Goal: Information Seeking & Learning: Find specific fact

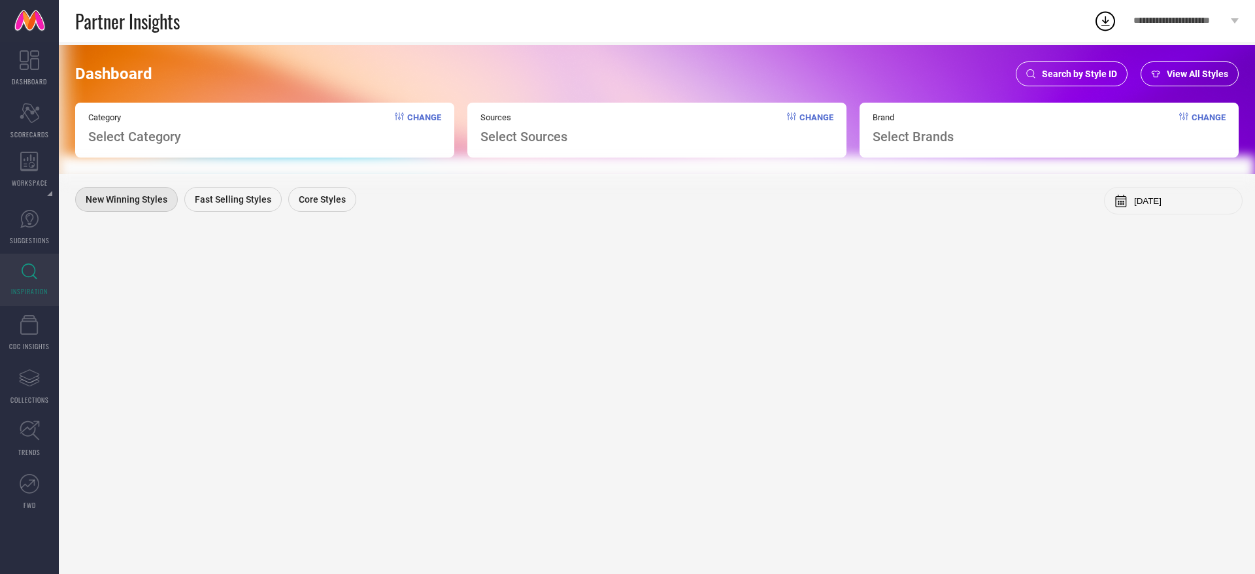
click at [1077, 83] on div "Search by Style ID" at bounding box center [1072, 73] width 112 height 25
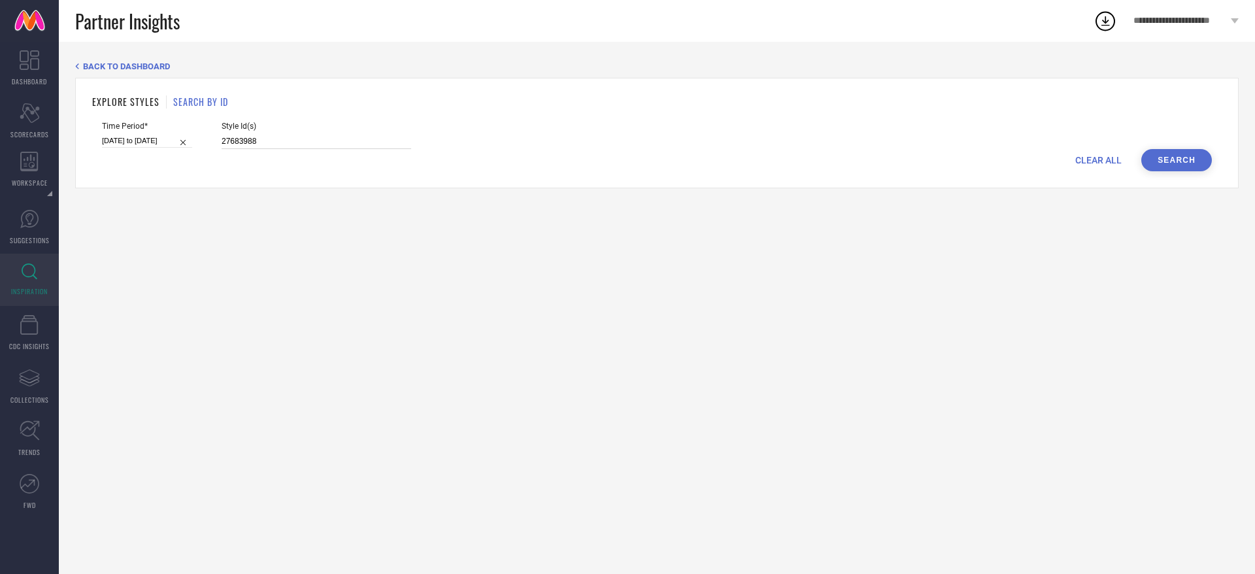
click at [238, 138] on input "27683988" at bounding box center [317, 141] width 190 height 15
paste input "9226788 29226784 28297058 21214802 20104342 18185096 20364420 22002118 17405508…"
type input "29226788 29226784 28297058 21214802 20104342 18185096 20364420 22002118 1740550…"
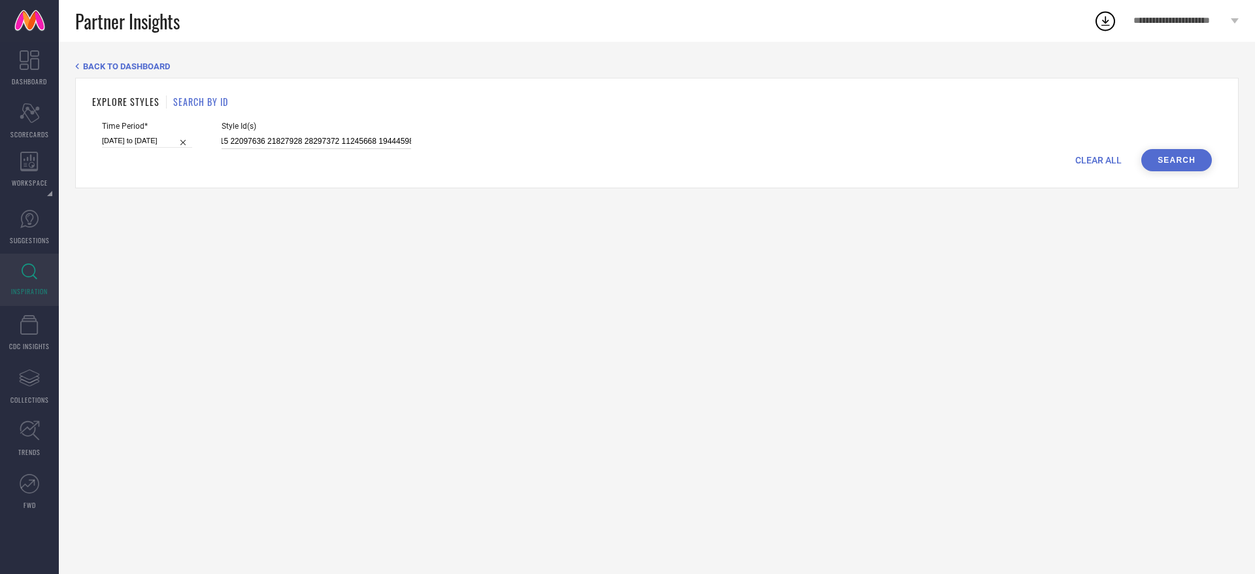
click at [154, 145] on input "[DATE] to [DATE]" at bounding box center [147, 141] width 90 height 14
select select "1"
select select "2025"
select select "2"
select select "2025"
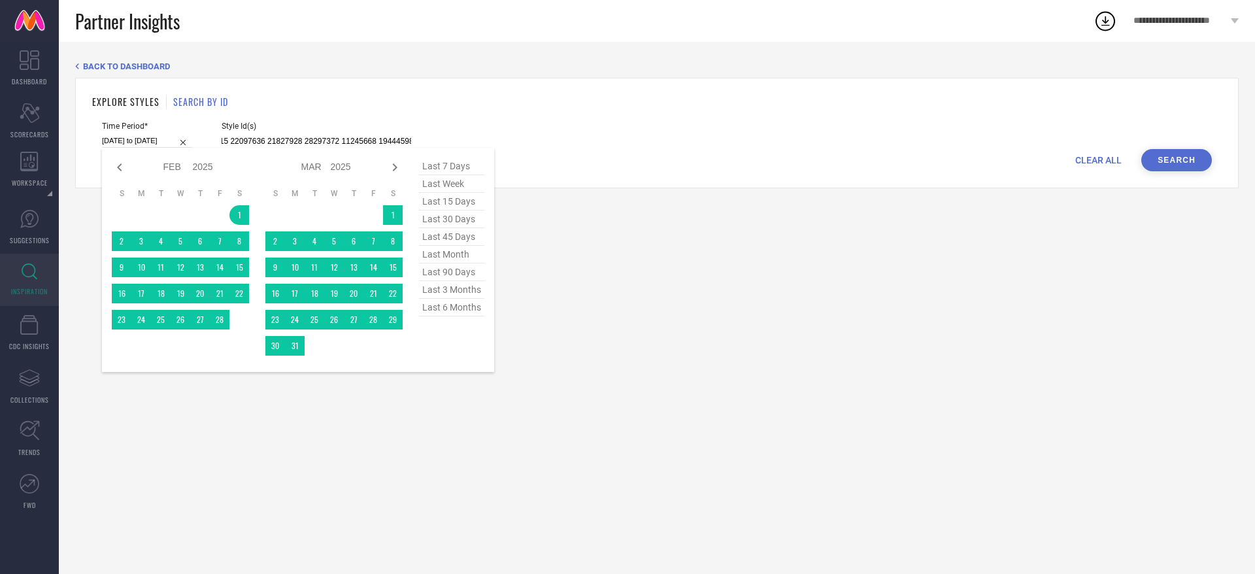
type input "29226788 29226784 28297058 21214802 20104342 18185096 20364420 22002118 1740550…"
click at [460, 169] on span "last 7 days" at bounding box center [451, 167] width 65 height 18
type input "[DATE] to [DATE]"
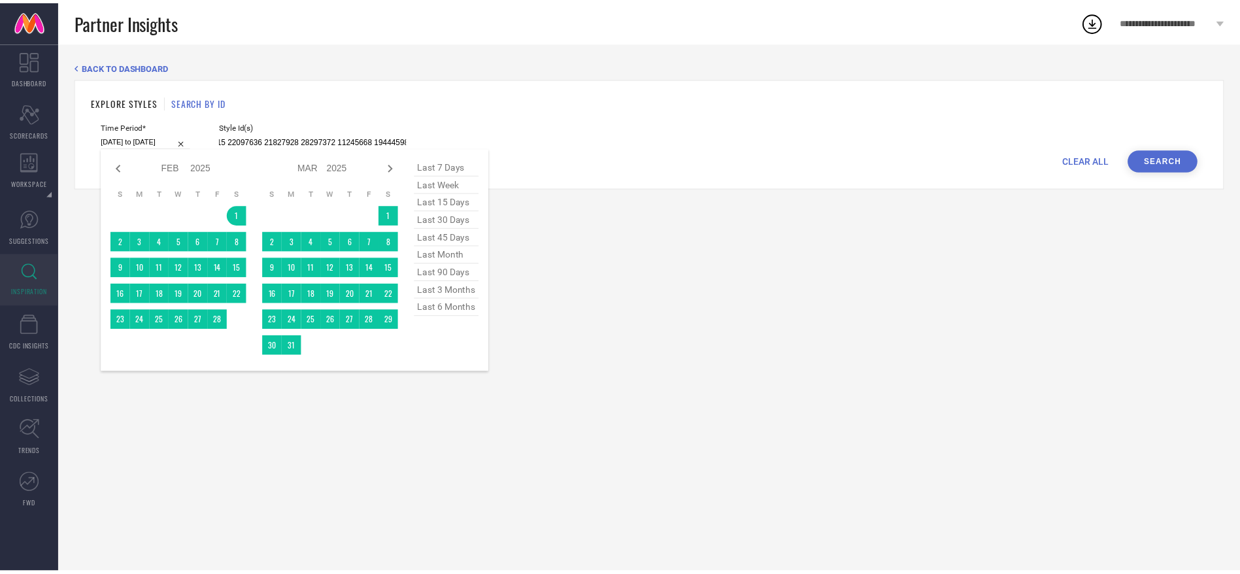
scroll to position [0, 0]
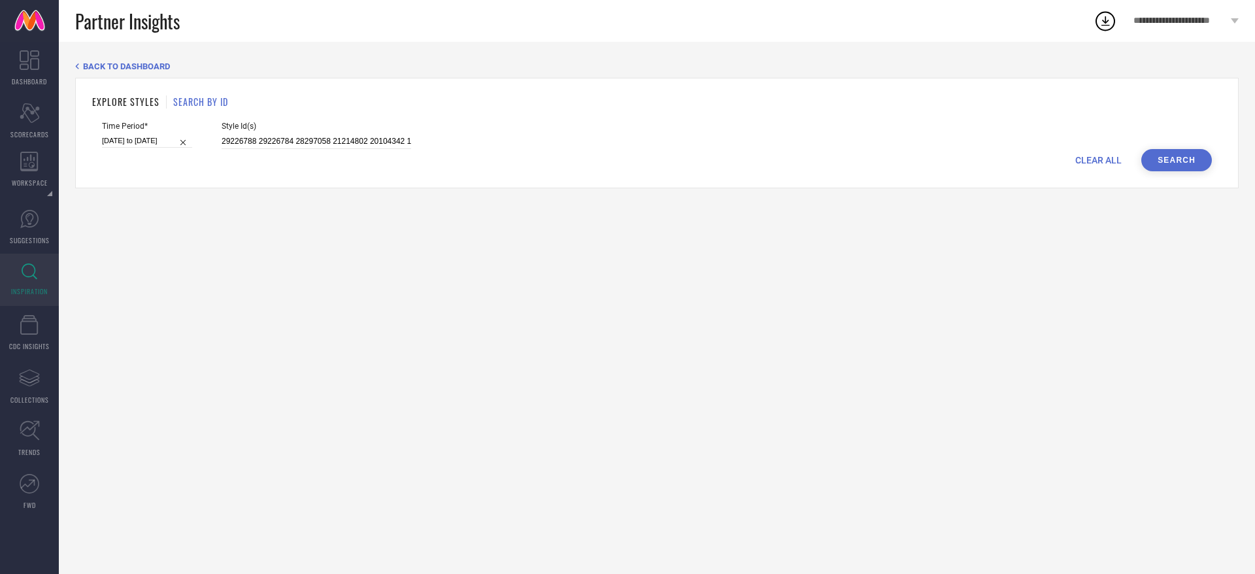
click at [1189, 169] on button "Search" at bounding box center [1176, 160] width 71 height 22
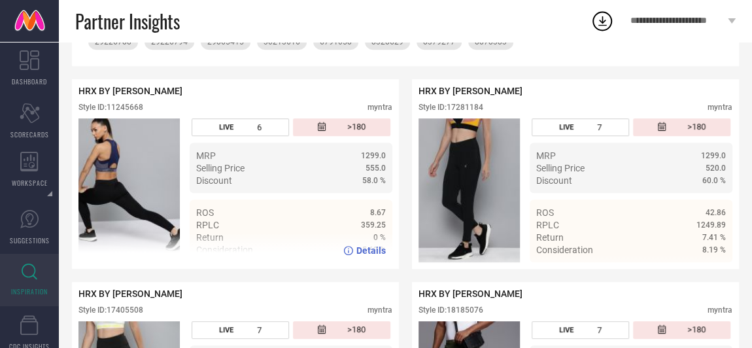
scroll to position [273, 0]
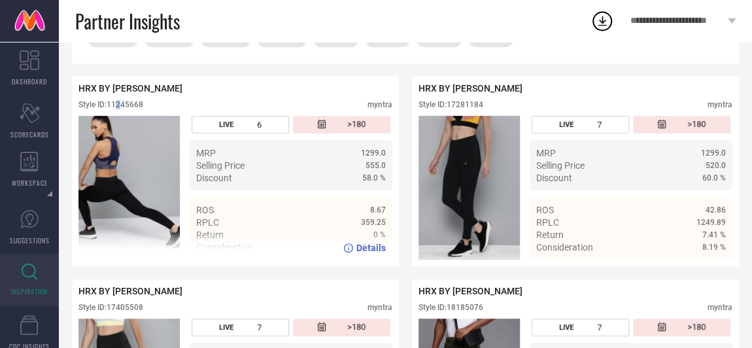
click at [120, 107] on div "Style ID: 11245668" at bounding box center [110, 104] width 65 height 9
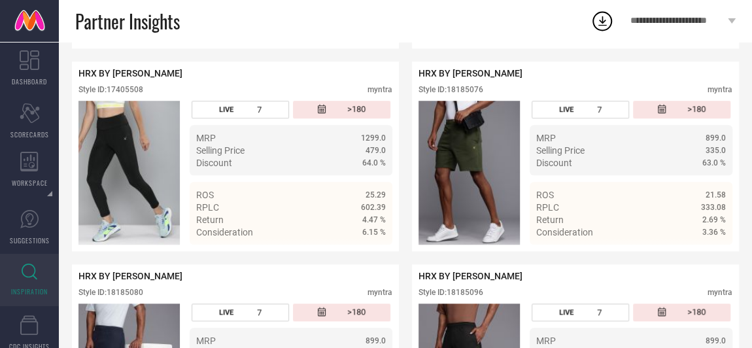
scroll to position [516, 0]
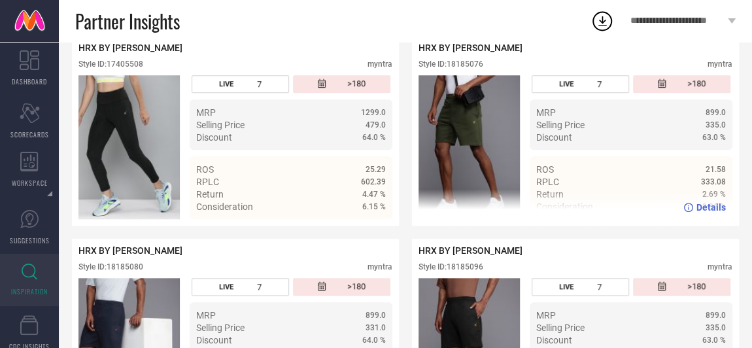
click at [459, 69] on div "Style ID: 18185076" at bounding box center [450, 63] width 65 height 9
copy div "18185076"
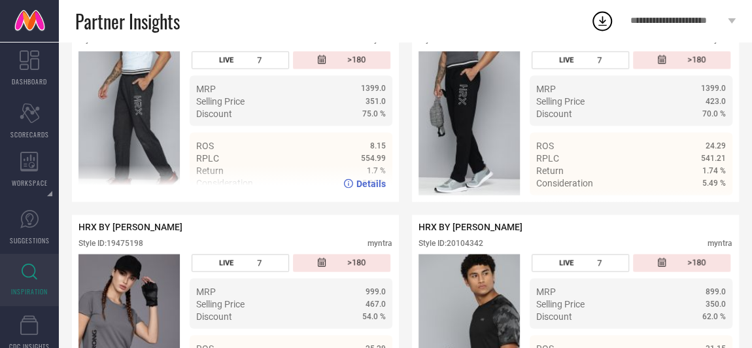
scroll to position [1093, 0]
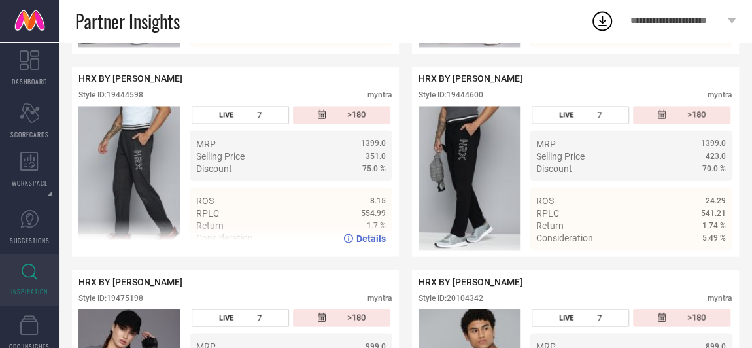
click at [137, 99] on div "Style ID: 19444598" at bounding box center [110, 94] width 65 height 9
copy div "19444598"
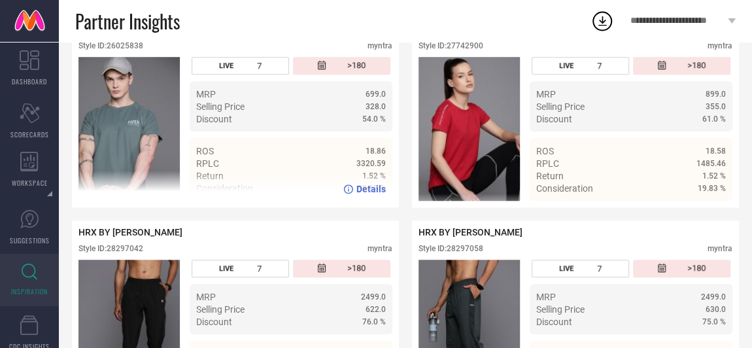
scroll to position [2966, 0]
click at [134, 50] on div "Style ID: 26025838" at bounding box center [110, 45] width 65 height 9
copy div "26025838"
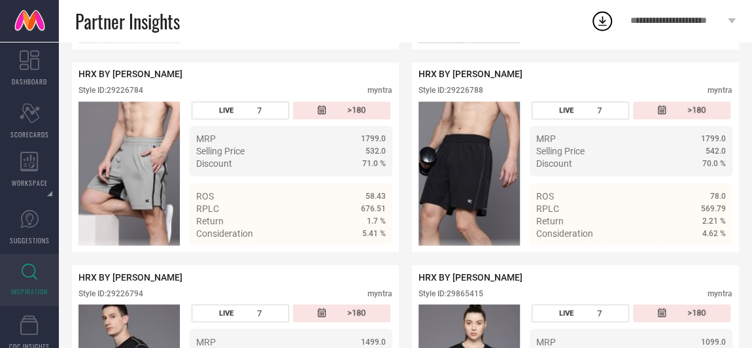
scroll to position [3528, 0]
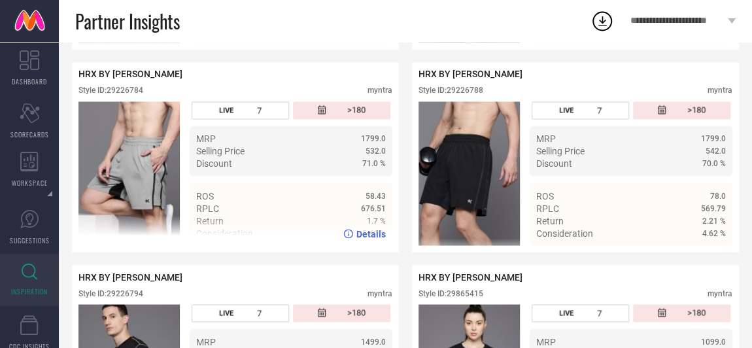
click at [125, 95] on div "Style ID: 29226784" at bounding box center [110, 90] width 65 height 9
copy div "29226784"
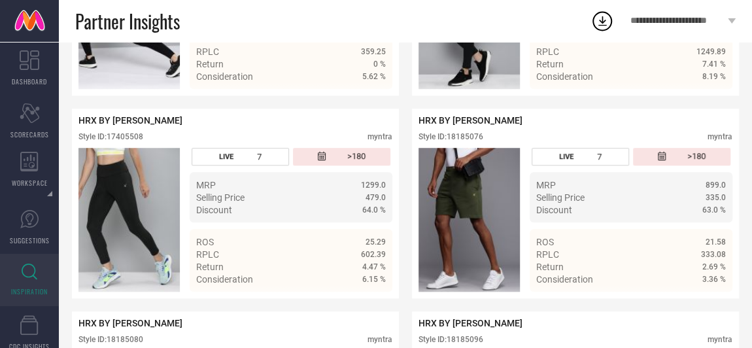
scroll to position [0, 0]
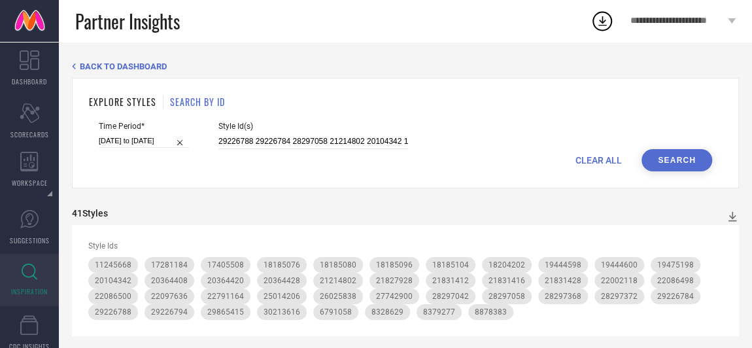
click at [130, 140] on input "[DATE] to [DATE]" at bounding box center [144, 141] width 90 height 14
select select "8"
select select "2025"
select select "9"
select select "2025"
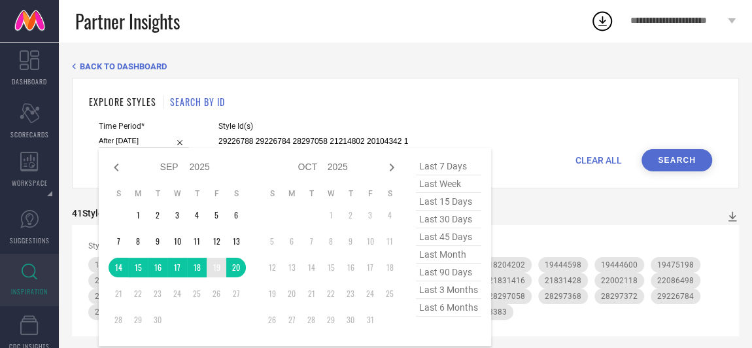
click at [218, 267] on td "19" at bounding box center [217, 267] width 20 height 20
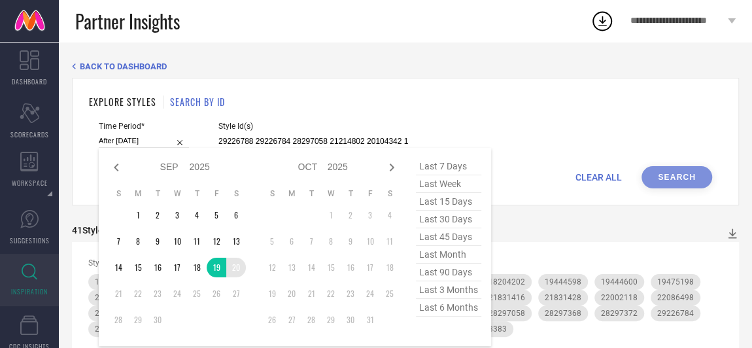
type input "[DATE] to [DATE]"
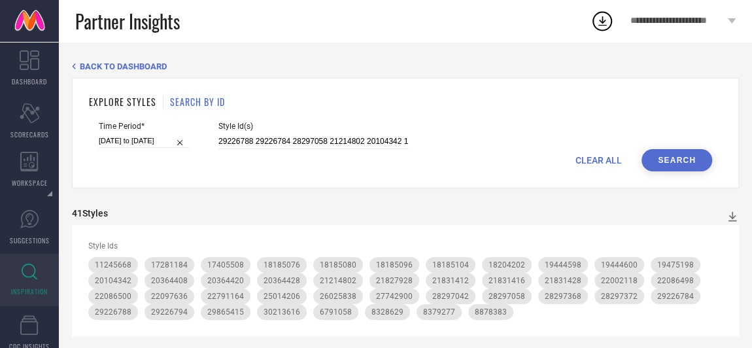
click at [652, 154] on button "Search" at bounding box center [676, 160] width 71 height 22
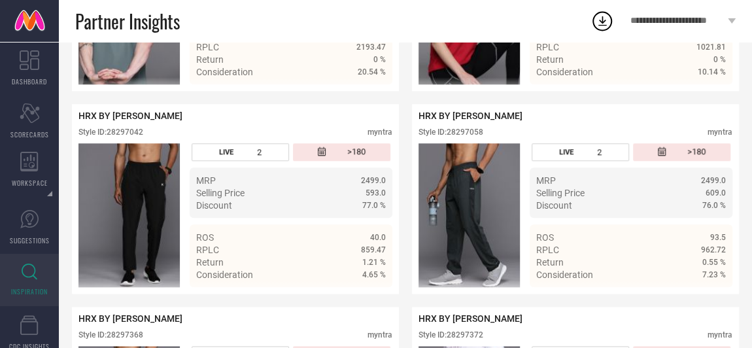
scroll to position [3083, 0]
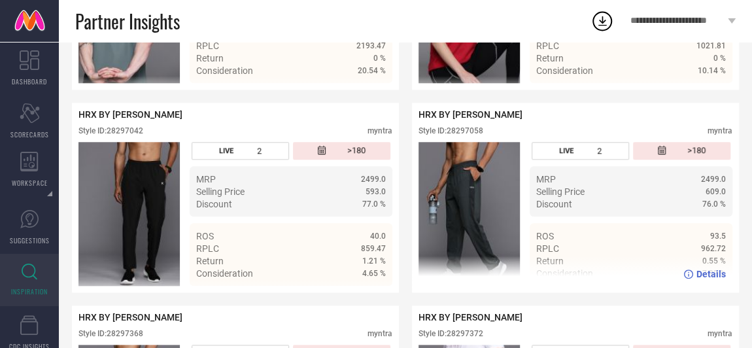
click at [465, 135] on div "Style ID: 28297058" at bounding box center [450, 130] width 65 height 9
copy div "28297058"
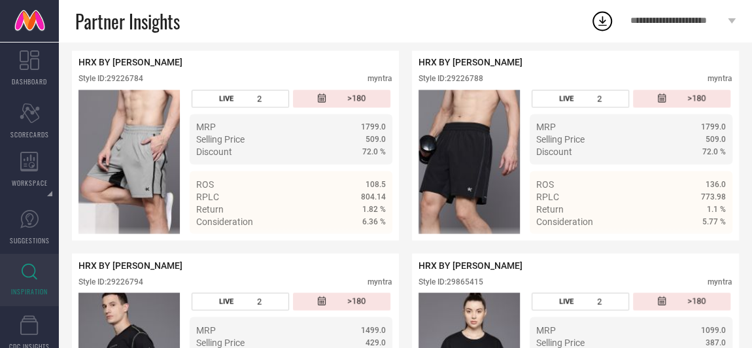
scroll to position [3539, 0]
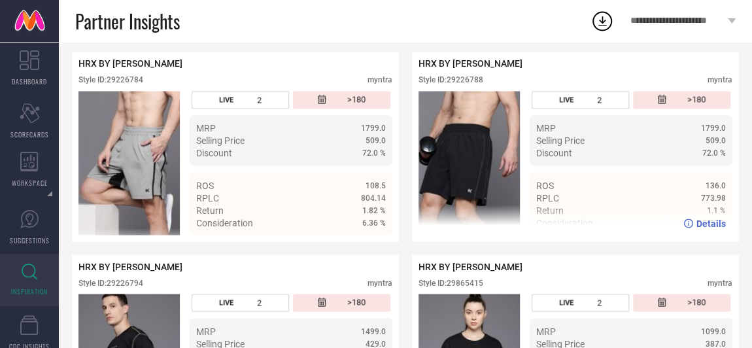
click at [471, 84] on div "Style ID: 29226788" at bounding box center [450, 79] width 65 height 9
copy div "29226788"
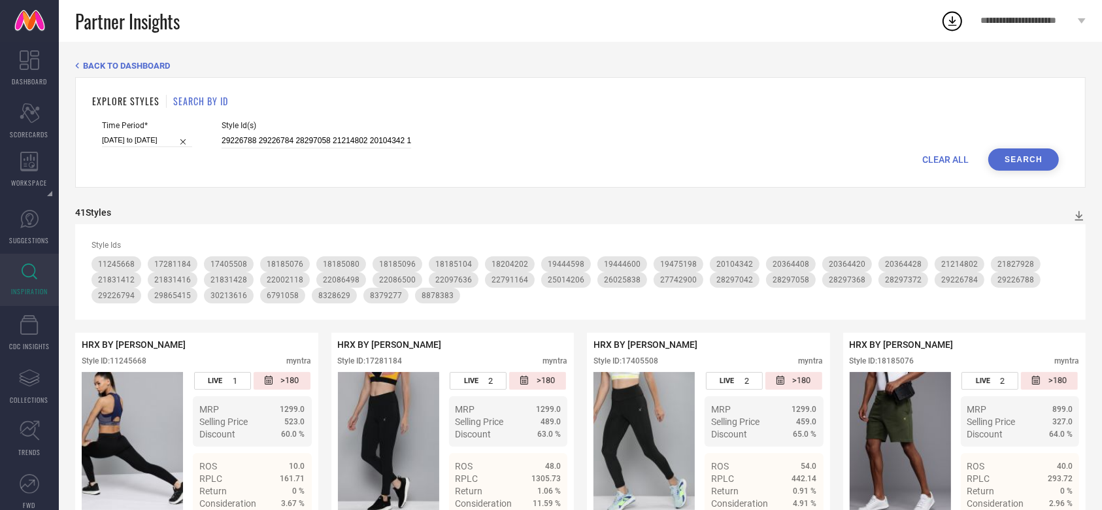
scroll to position [0, 0]
click at [293, 139] on input "29226788 29226784 28297058 21214802 20104342 18185096 20364420 22002118 1740550…" at bounding box center [317, 141] width 190 height 15
paste input
type input "29226788 29226784 28297058 21214802 20104342 18185096 20364420 22002118 1740550…"
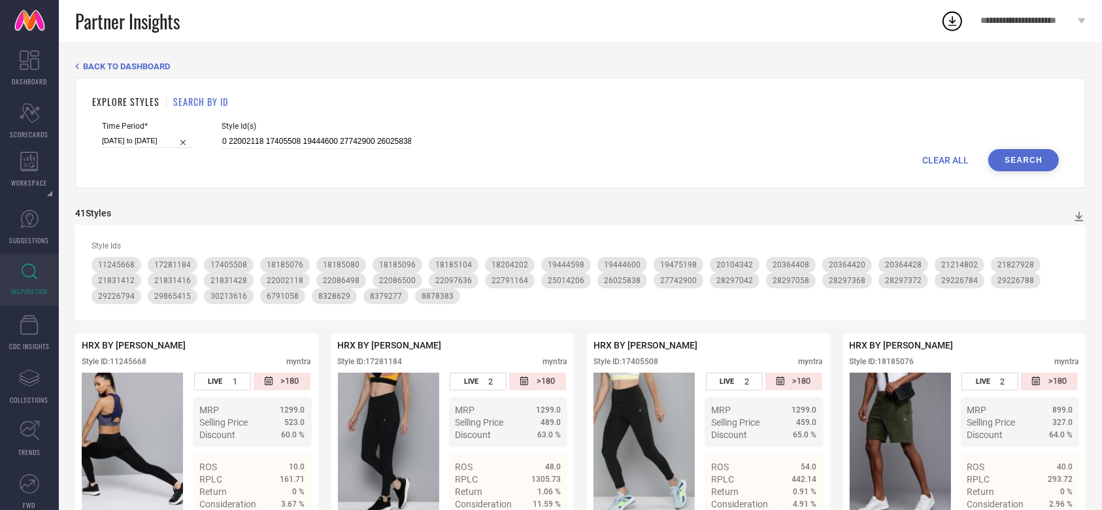
scroll to position [0, 0]
click at [1027, 156] on button "Search" at bounding box center [1023, 160] width 71 height 22
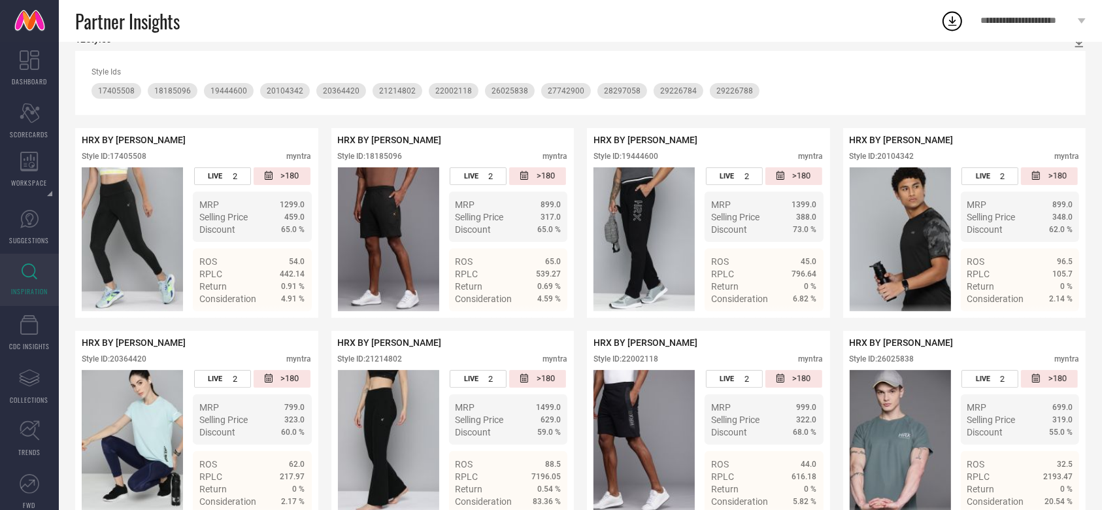
scroll to position [171, 0]
